Goal: Communication & Community: Answer question/provide support

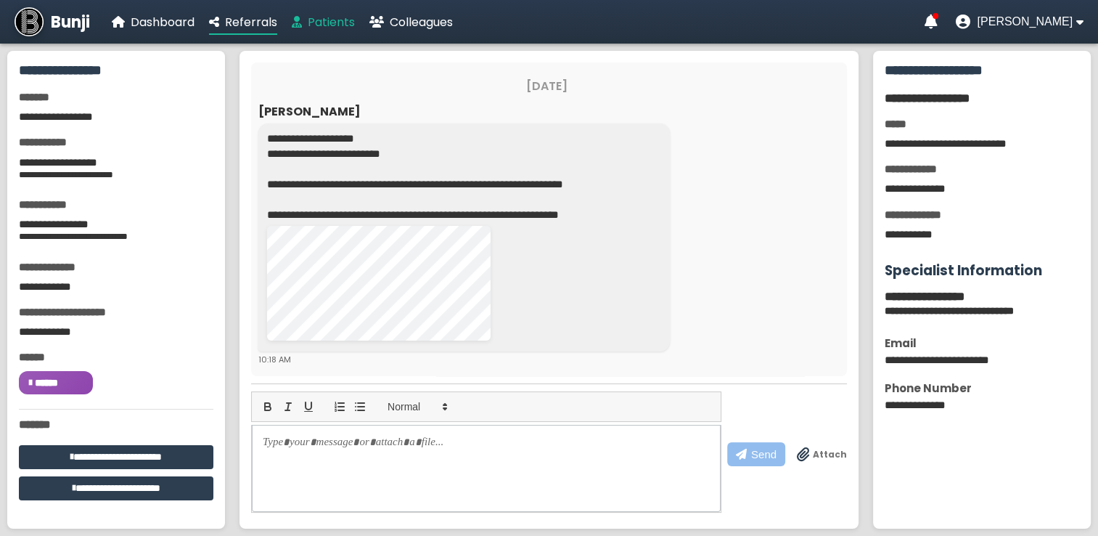
click at [340, 20] on span "Patients" at bounding box center [331, 22] width 47 height 17
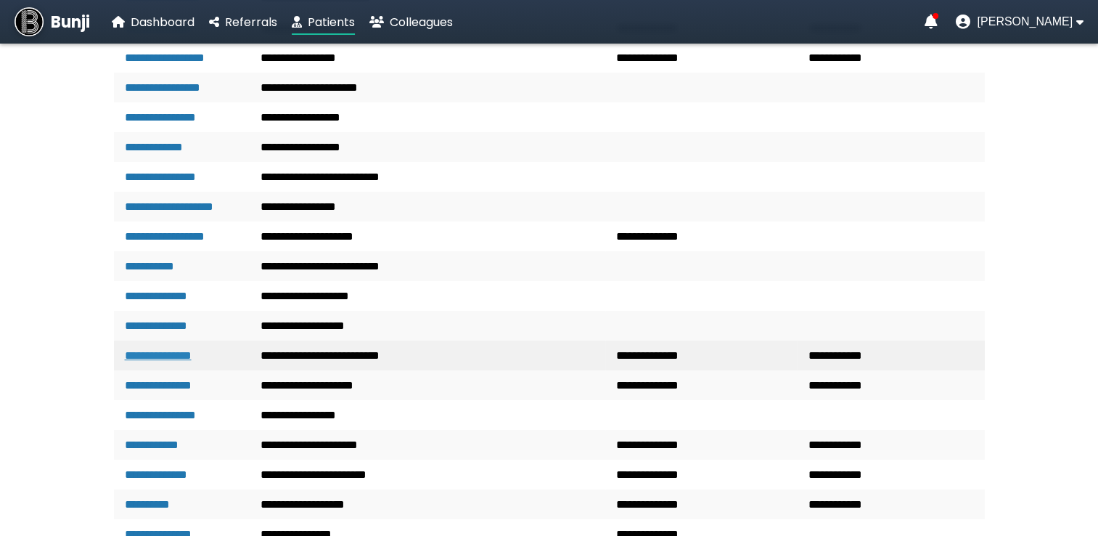
scroll to position [508, 0]
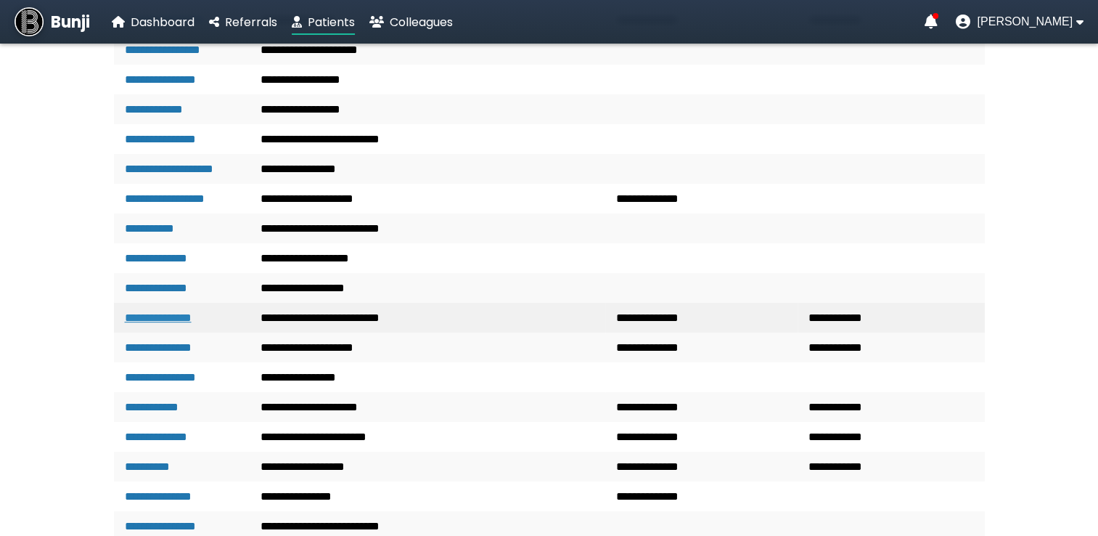
click at [180, 323] on link "**********" at bounding box center [158, 317] width 67 height 11
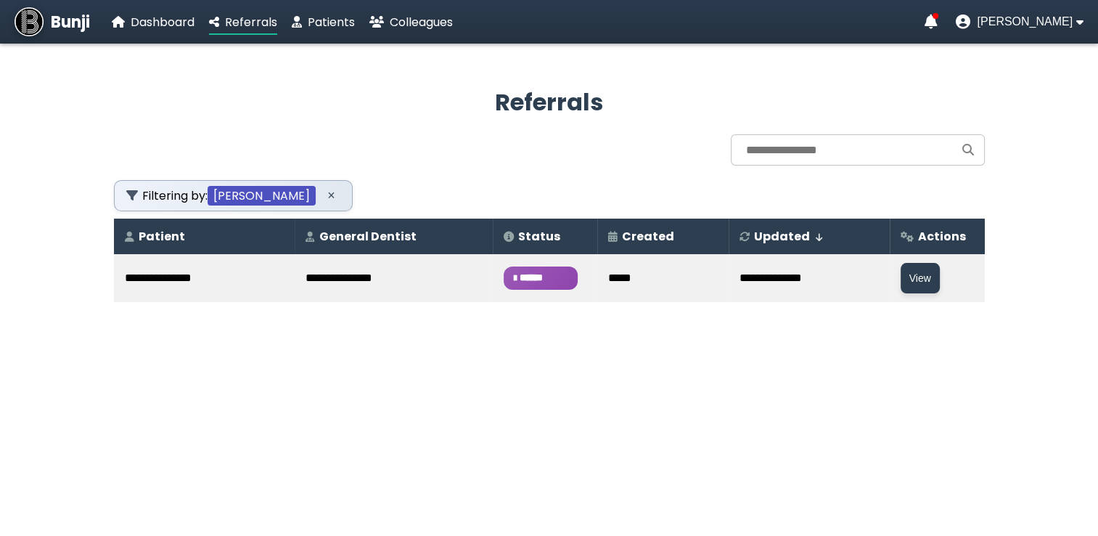
click at [515, 273] on span "******" at bounding box center [541, 277] width 74 height 23
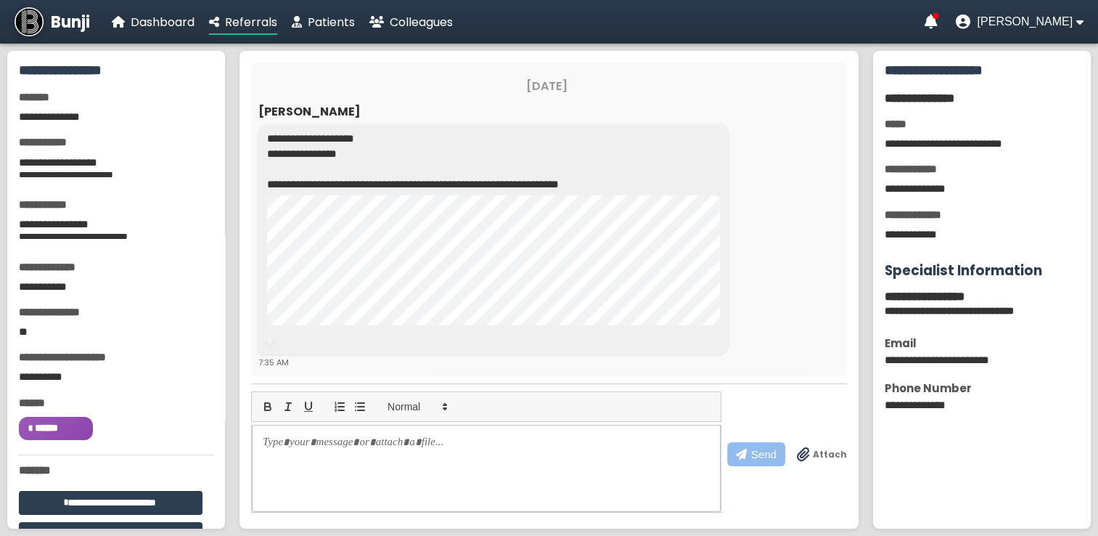
scroll to position [177, 0]
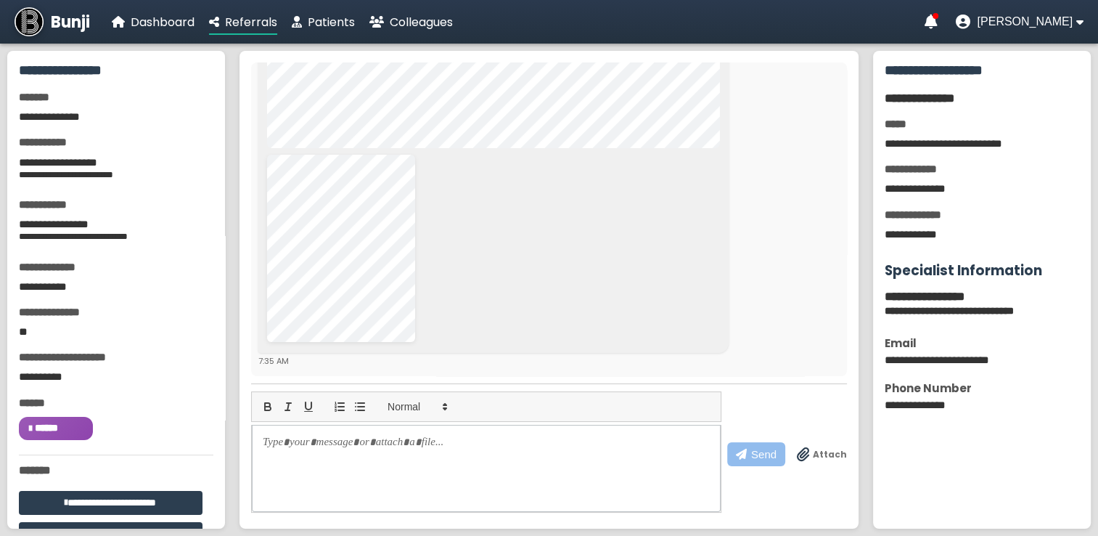
click at [815, 457] on label "Attach" at bounding box center [822, 454] width 50 height 15
click at [815, 454] on label "Attach" at bounding box center [822, 454] width 50 height 15
click at [0, 0] on input "Attach" at bounding box center [0, 0] width 0 height 0
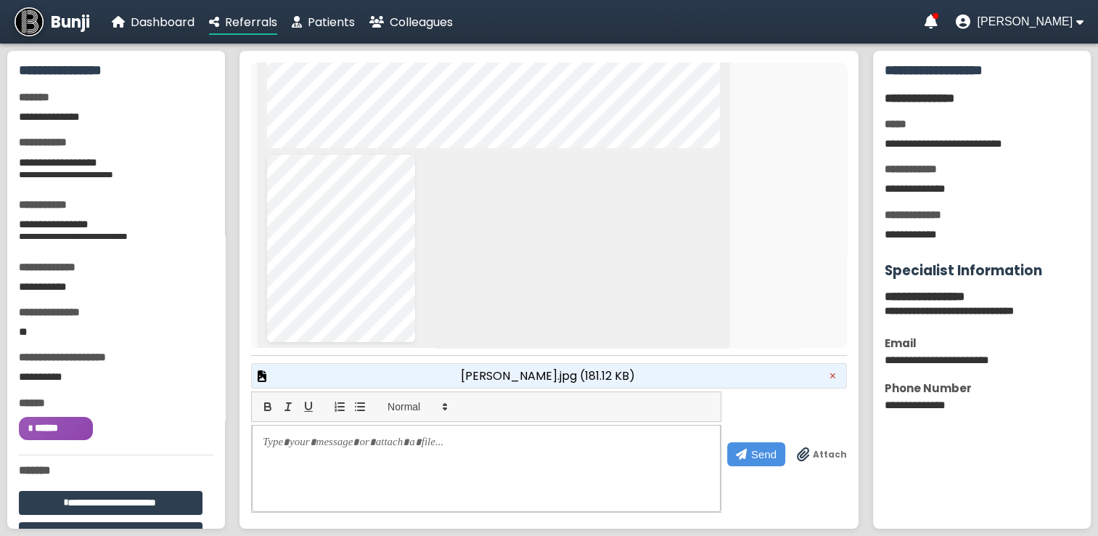
click at [595, 375] on span "[PERSON_NAME].jpg (181.12 KB)" at bounding box center [548, 376] width 174 height 18
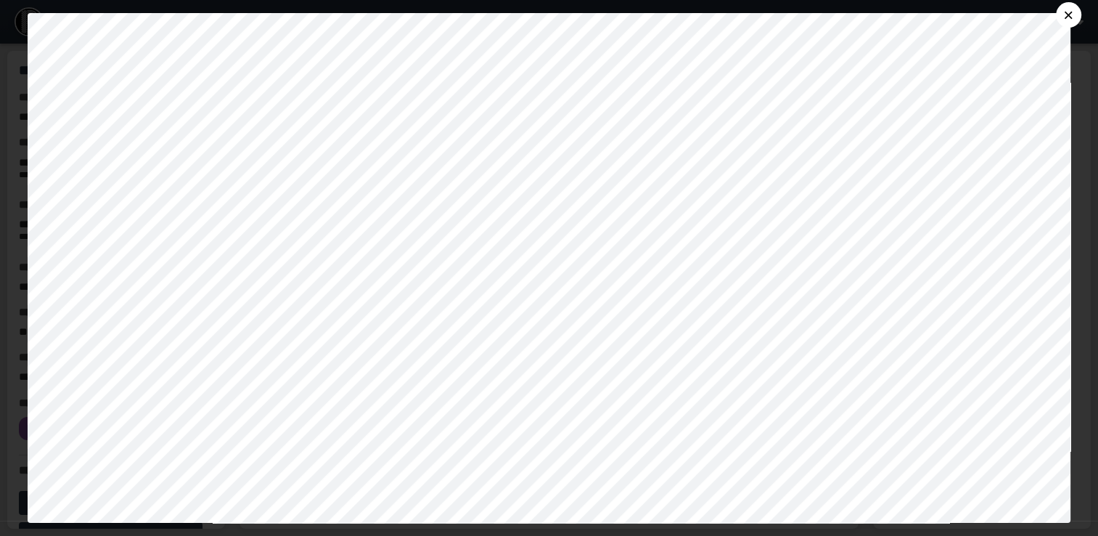
scroll to position [0, 0]
click at [1078, 10] on button "×" at bounding box center [1068, 14] width 25 height 25
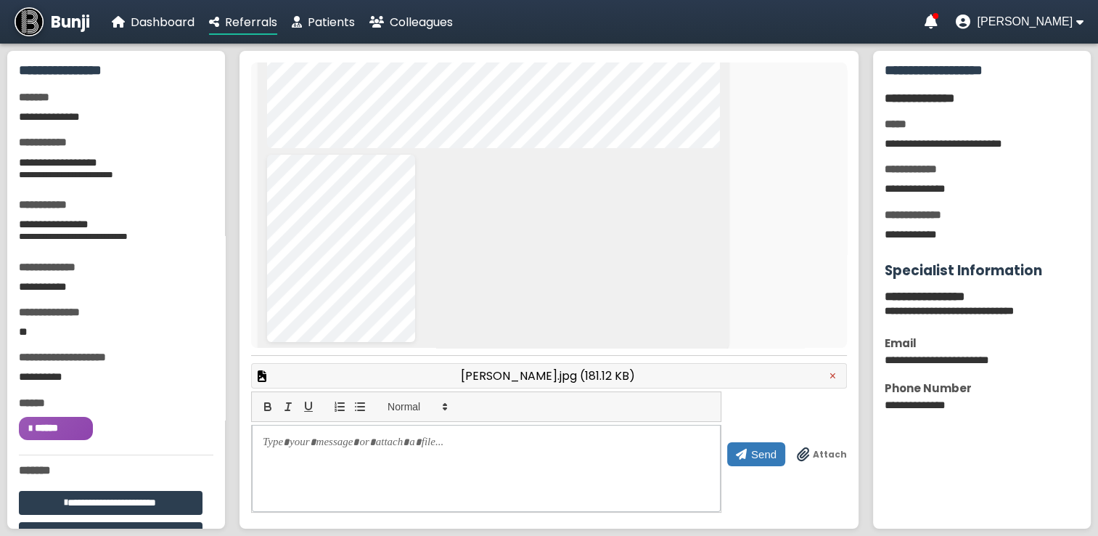
click at [754, 450] on button "Send" at bounding box center [756, 454] width 58 height 24
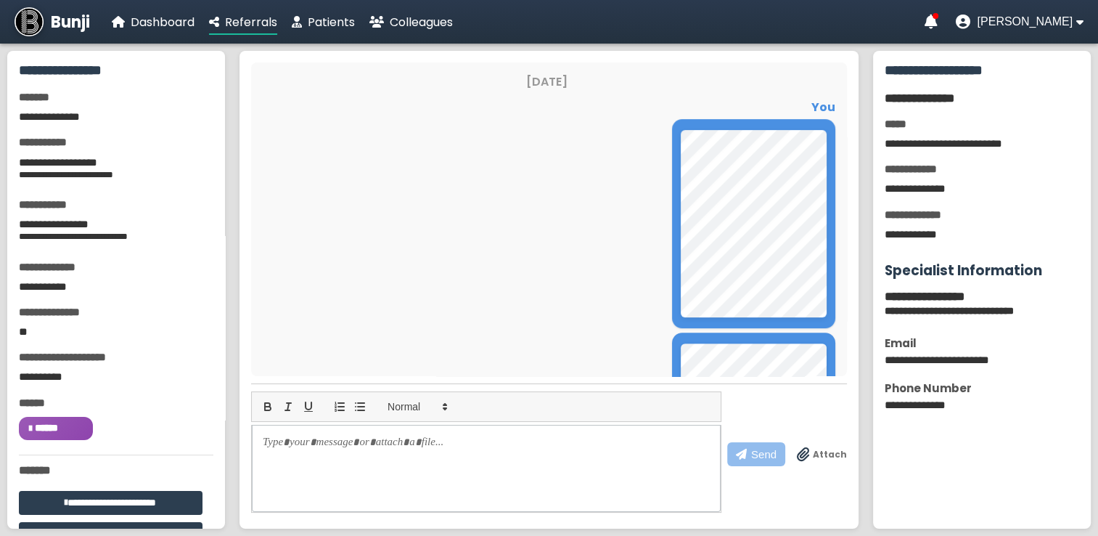
scroll to position [666, 0]
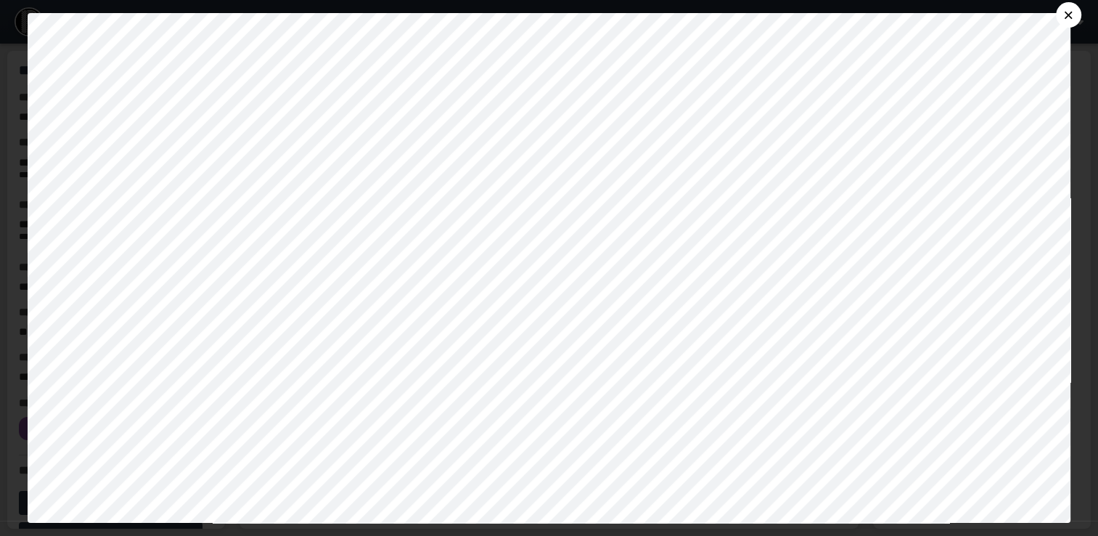
click at [1082, 10] on button "×" at bounding box center [1068, 14] width 25 height 25
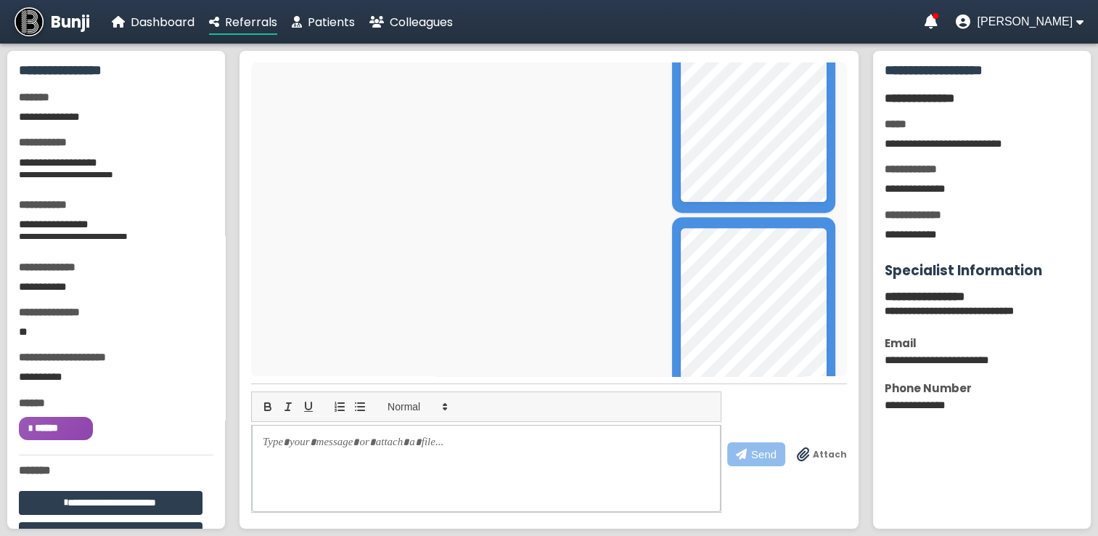
scroll to position [666, 0]
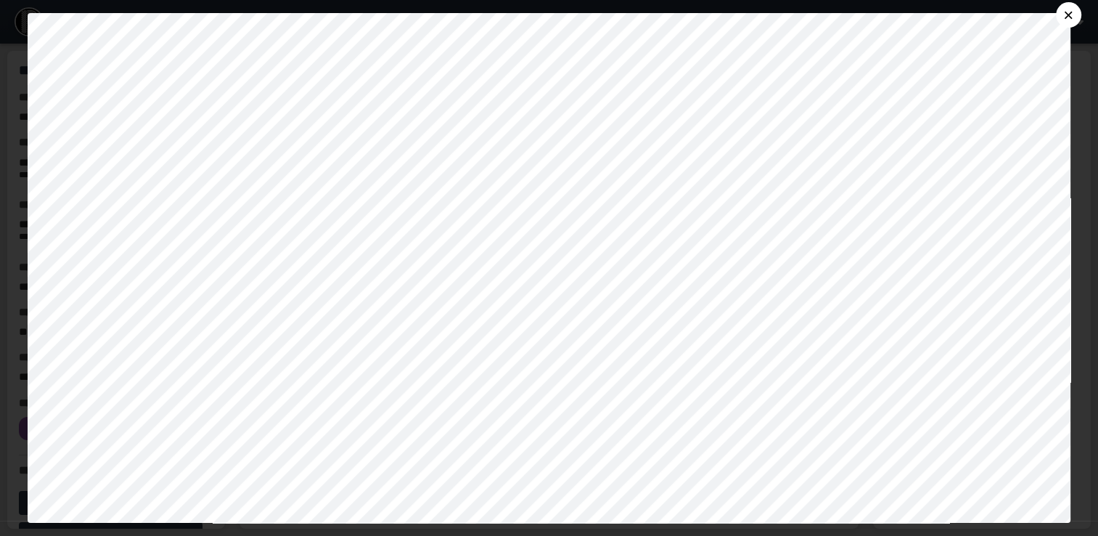
click at [1077, 10] on button "×" at bounding box center [1068, 14] width 25 height 25
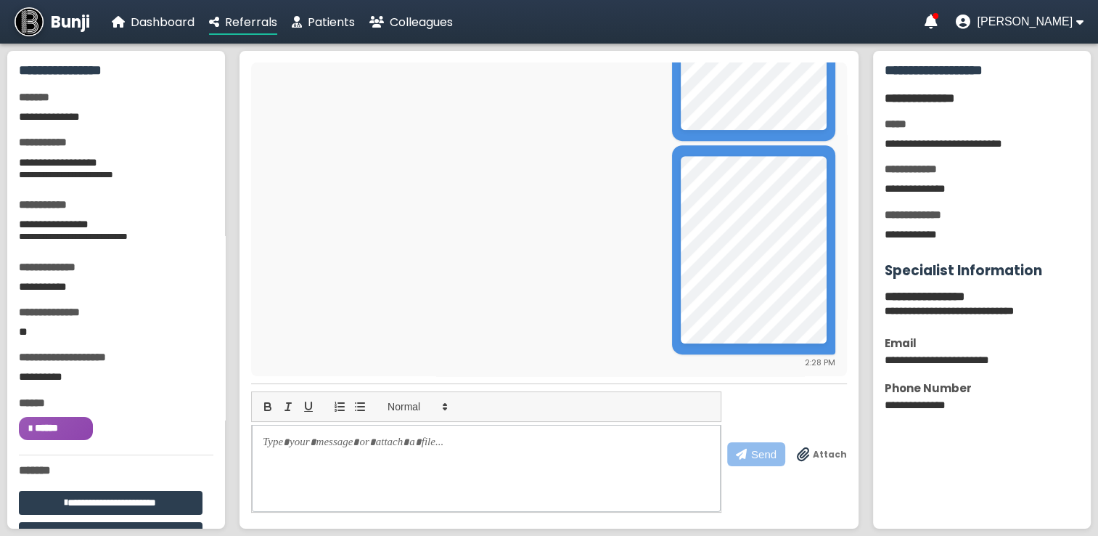
drag, startPoint x: 825, startPoint y: 213, endPoint x: 526, endPoint y: 306, distance: 313.4
click at [526, 306] on div "2:28 PM" at bounding box center [546, 257] width 577 height 224
click at [276, 468] on div at bounding box center [486, 468] width 469 height 87
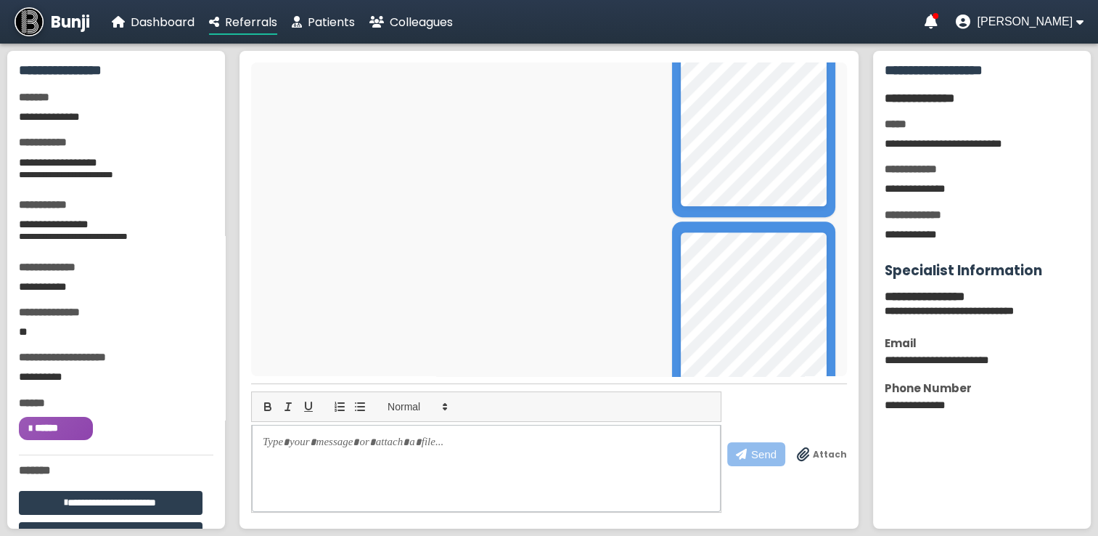
scroll to position [593, 0]
